Goal: Navigation & Orientation: Find specific page/section

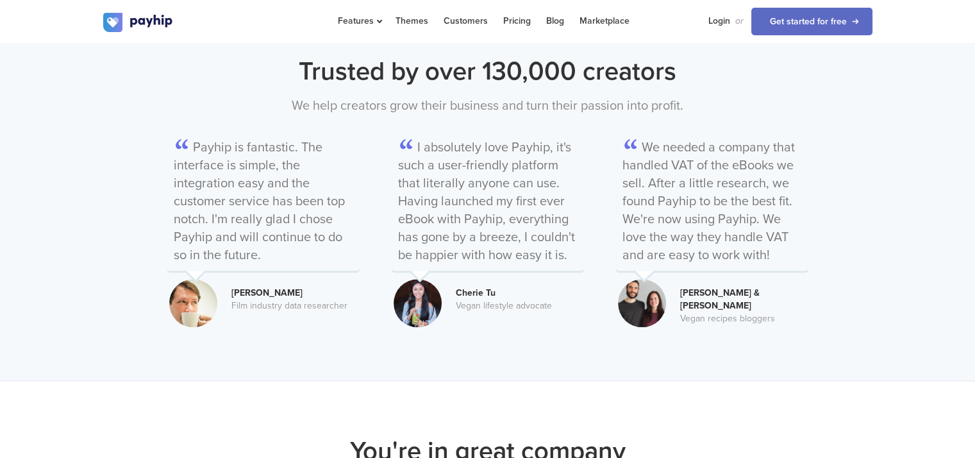
scroll to position [1474, 0]
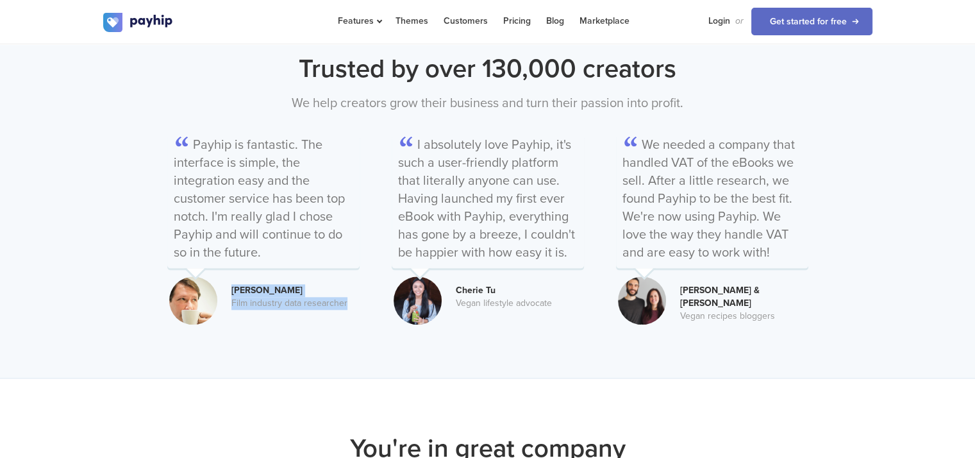
drag, startPoint x: 229, startPoint y: 276, endPoint x: 345, endPoint y: 296, distance: 118.3
click at [349, 297] on div "Payhip is fantastic. The interface is simple, the integration easy and the cust…" at bounding box center [263, 223] width 192 height 206
drag, startPoint x: 451, startPoint y: 272, endPoint x: 554, endPoint y: 292, distance: 104.3
click at [554, 292] on div "[PERSON_NAME] Vegan lifestyle advocate" at bounding box center [488, 291] width 192 height 35
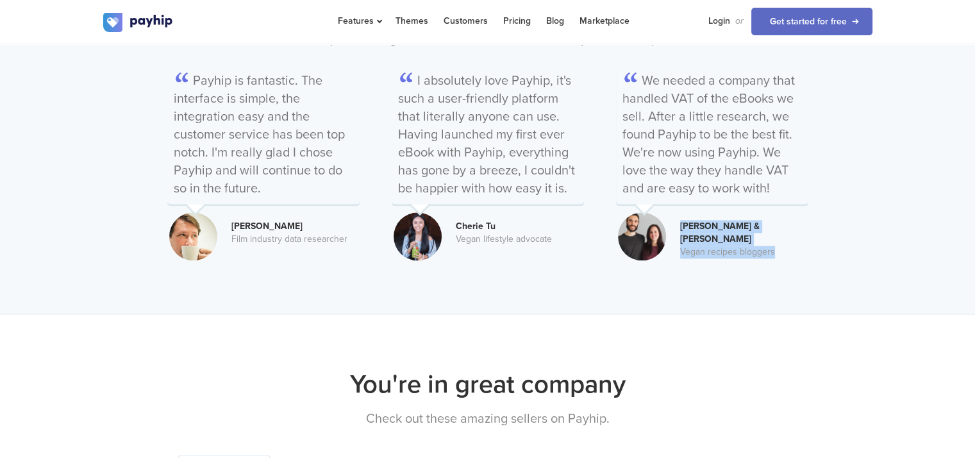
drag, startPoint x: 679, startPoint y: 208, endPoint x: 773, endPoint y: 225, distance: 95.0
click at [773, 225] on div "[PERSON_NAME] & [PERSON_NAME] recipes bloggers" at bounding box center [712, 234] width 192 height 48
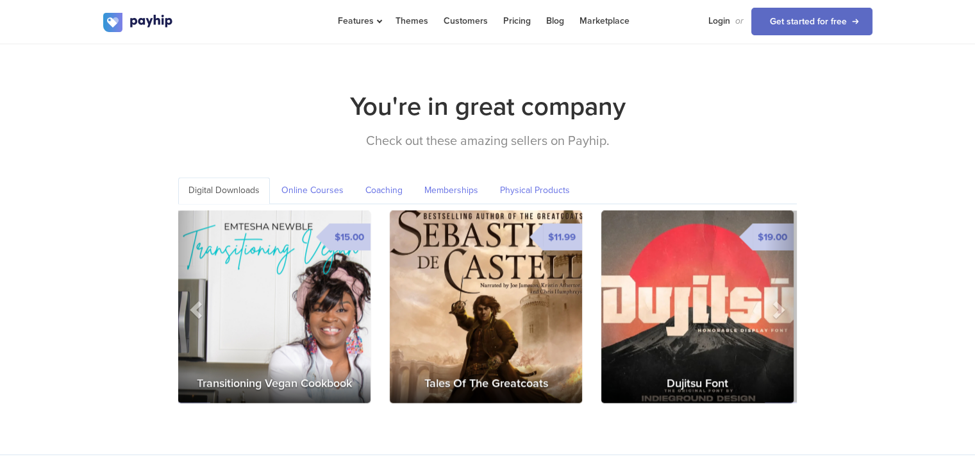
scroll to position [1794, 0]
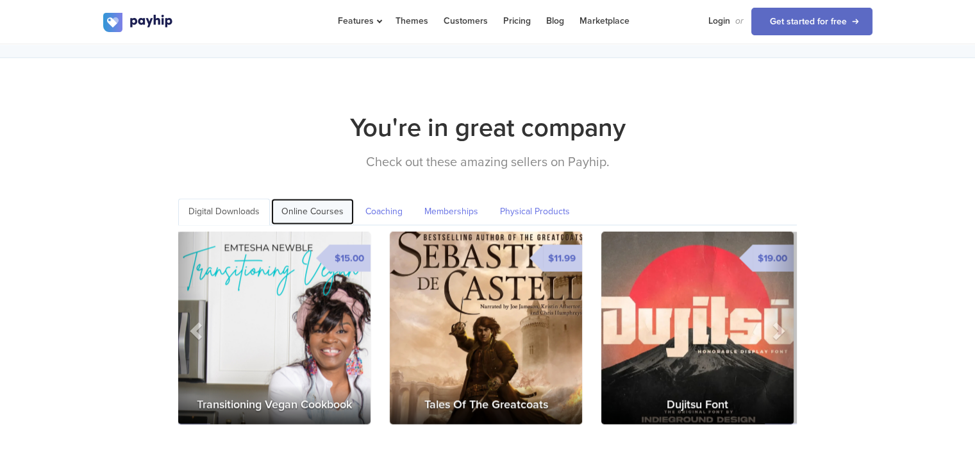
click at [315, 198] on link "Online Courses" at bounding box center [312, 211] width 83 height 26
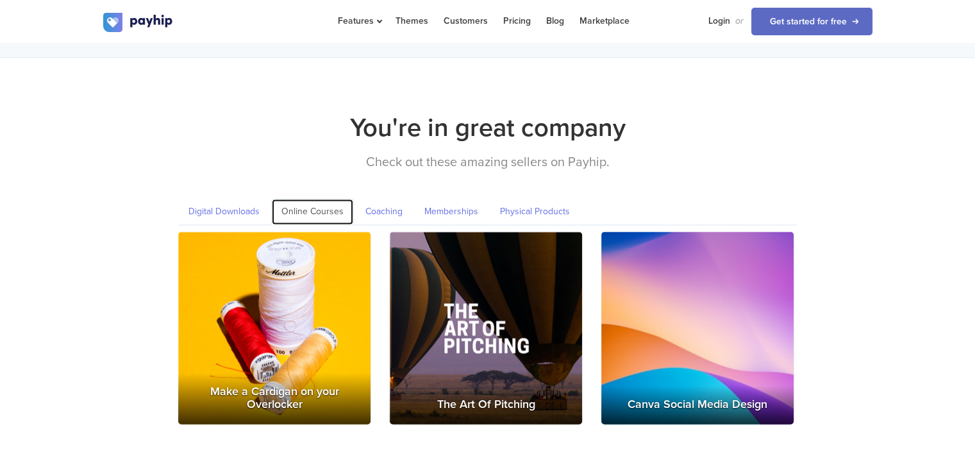
scroll to position [1858, 0]
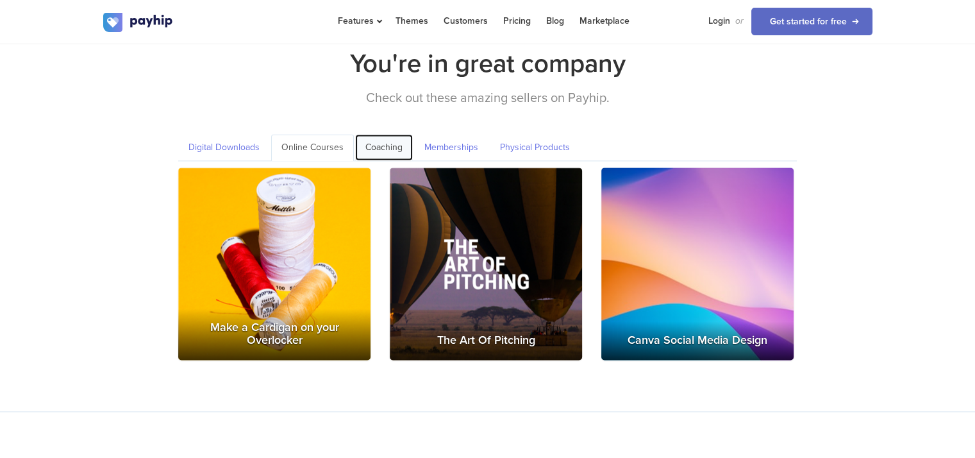
click at [393, 134] on link "Coaching" at bounding box center [384, 147] width 58 height 26
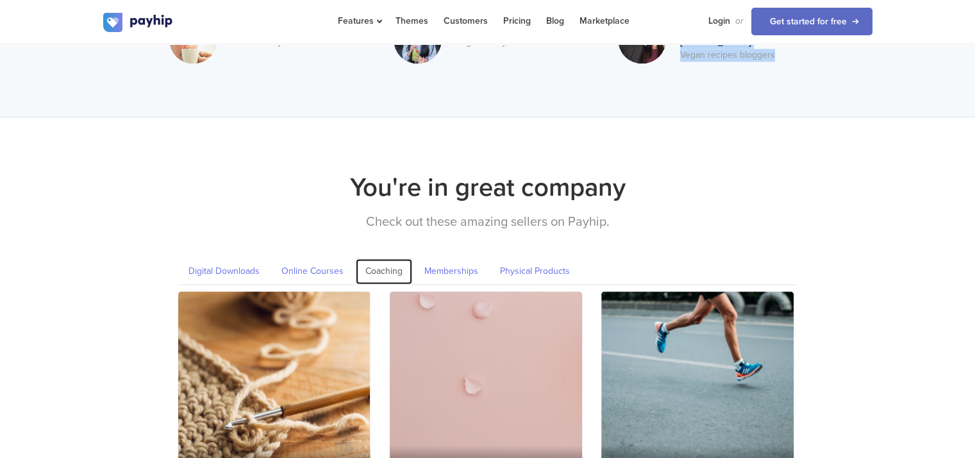
scroll to position [1730, 0]
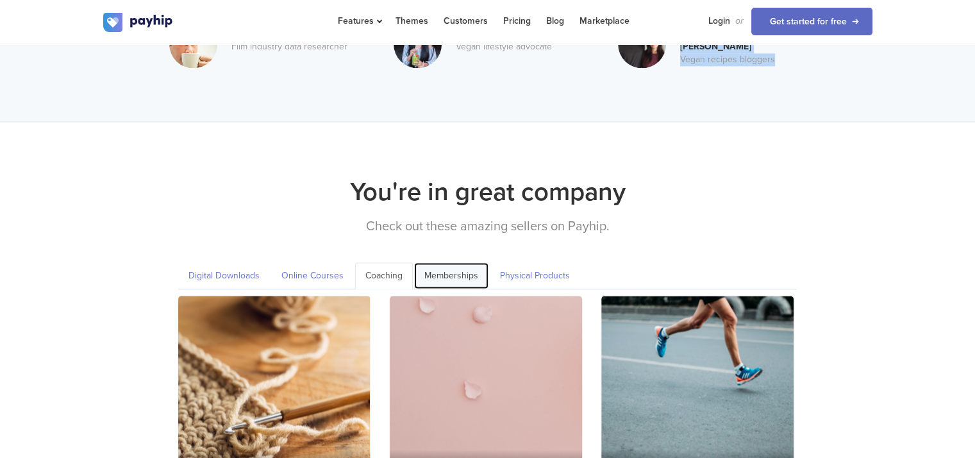
click at [465, 265] on link "Memberships" at bounding box center [451, 275] width 74 height 26
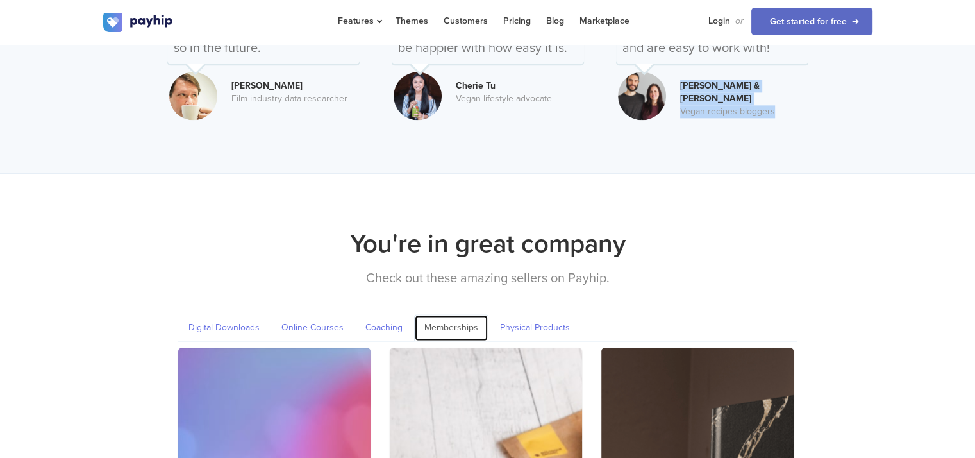
scroll to position [1666, 0]
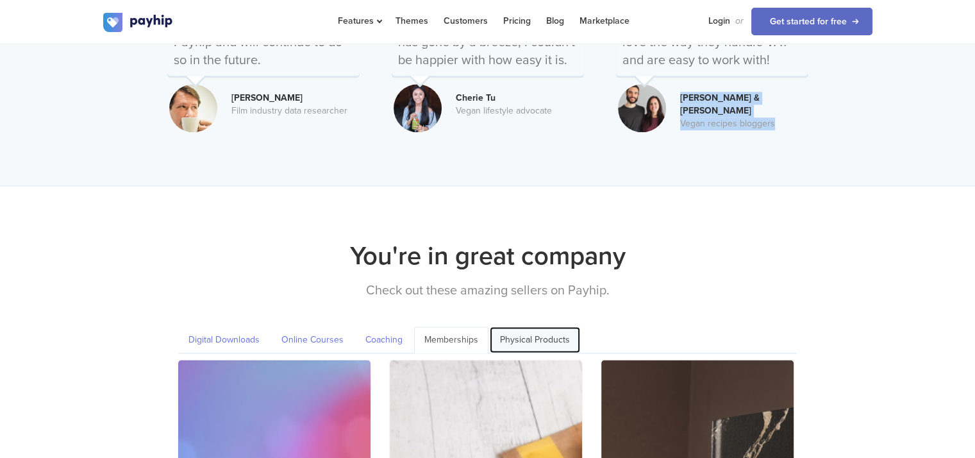
click at [553, 326] on link "Physical Products" at bounding box center [535, 339] width 90 height 26
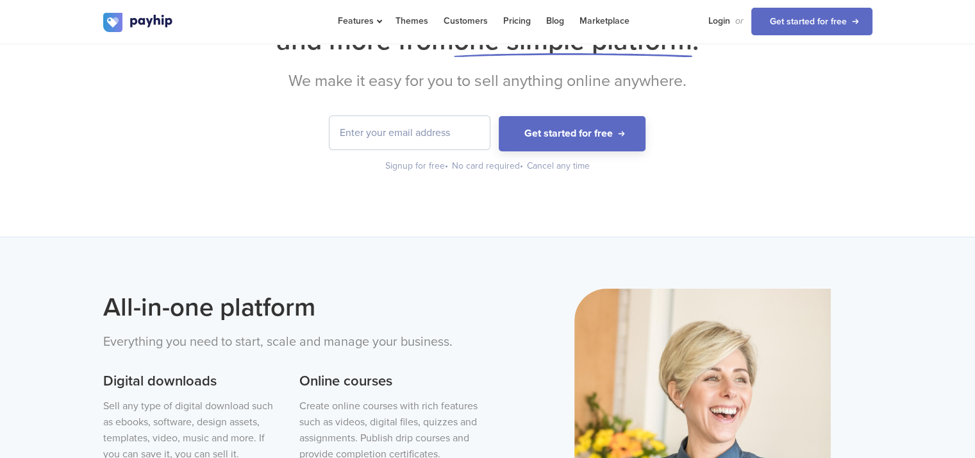
scroll to position [64, 0]
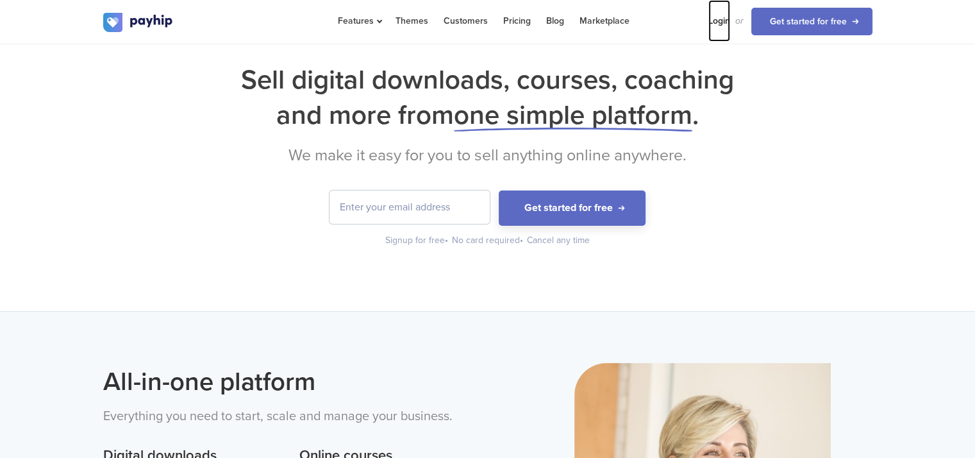
click at [720, 26] on link "Login" at bounding box center [719, 21] width 22 height 42
